Goal: Find contact information: Obtain details needed to contact an individual or organization

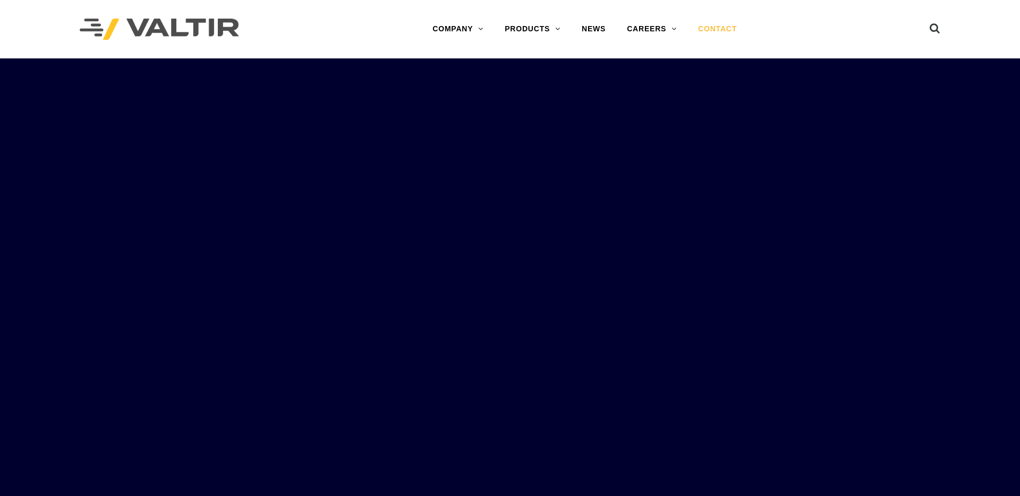
click at [723, 25] on link "CONTACT" at bounding box center [717, 29] width 60 height 21
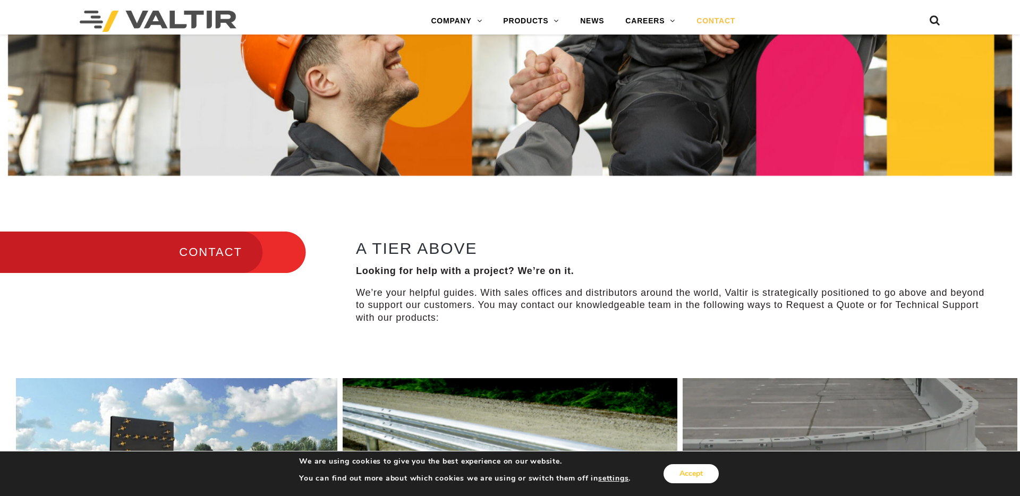
click at [692, 466] on button "Accept" at bounding box center [690, 473] width 55 height 19
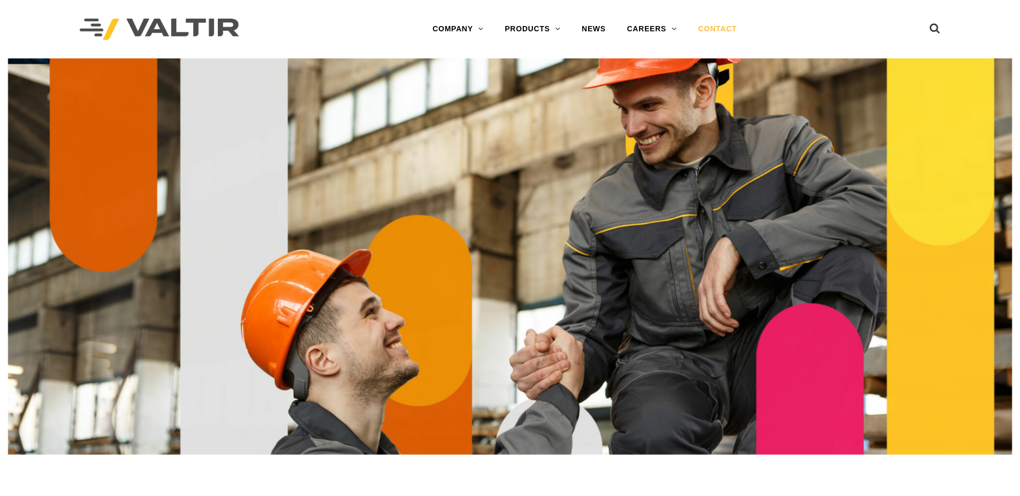
click at [713, 30] on link "CONTACT" at bounding box center [717, 29] width 60 height 21
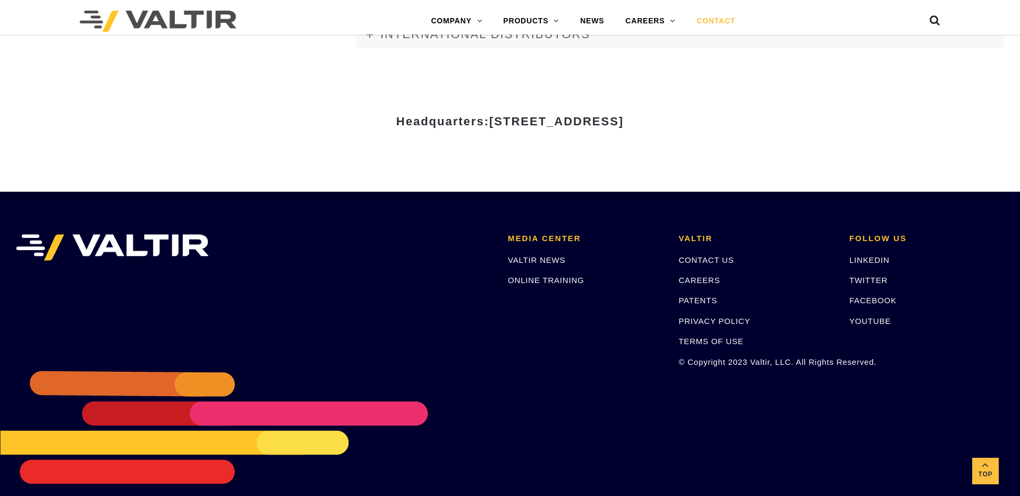
scroll to position [1472, 0]
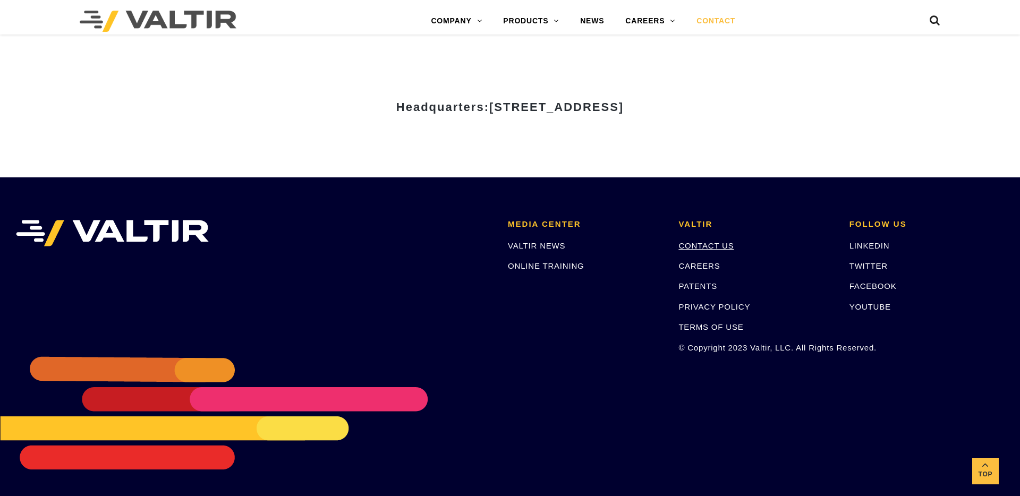
click at [691, 242] on link "CONTACT US" at bounding box center [705, 245] width 55 height 9
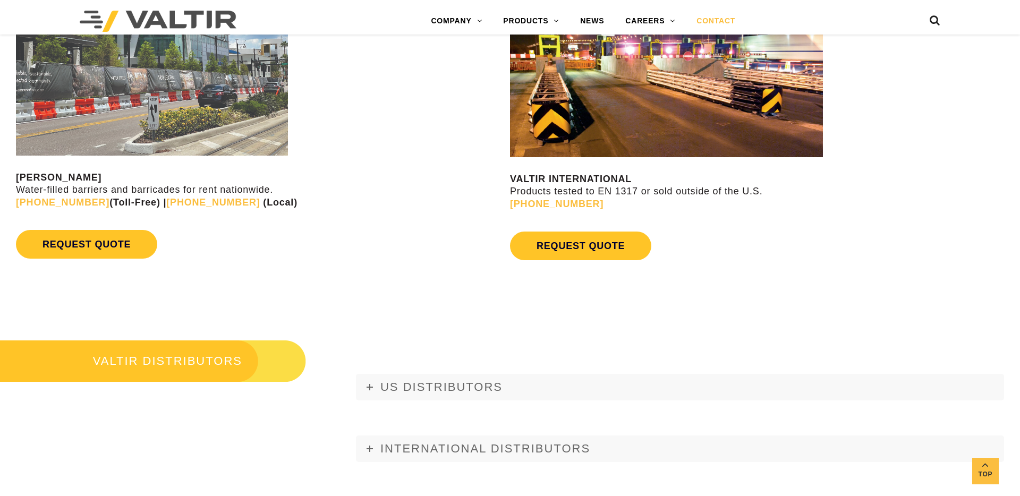
scroll to position [1472, 0]
